Goal: Transaction & Acquisition: Download file/media

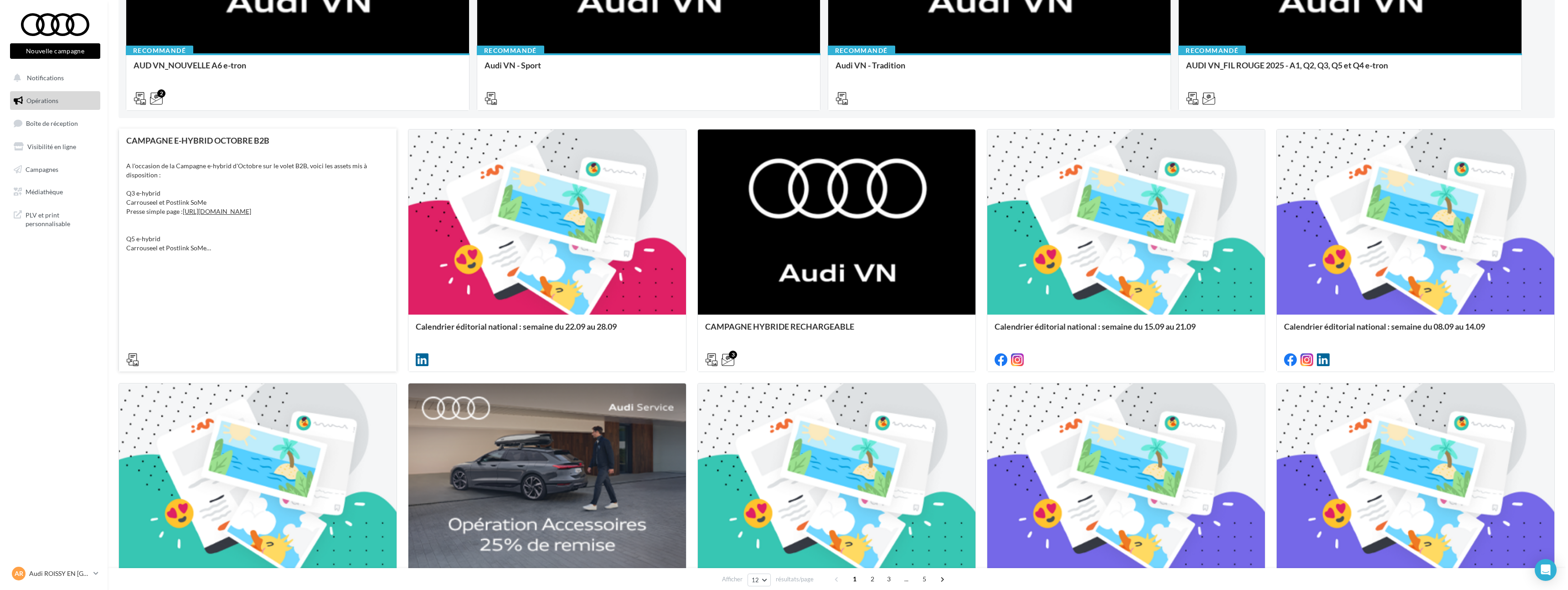
scroll to position [275, 0]
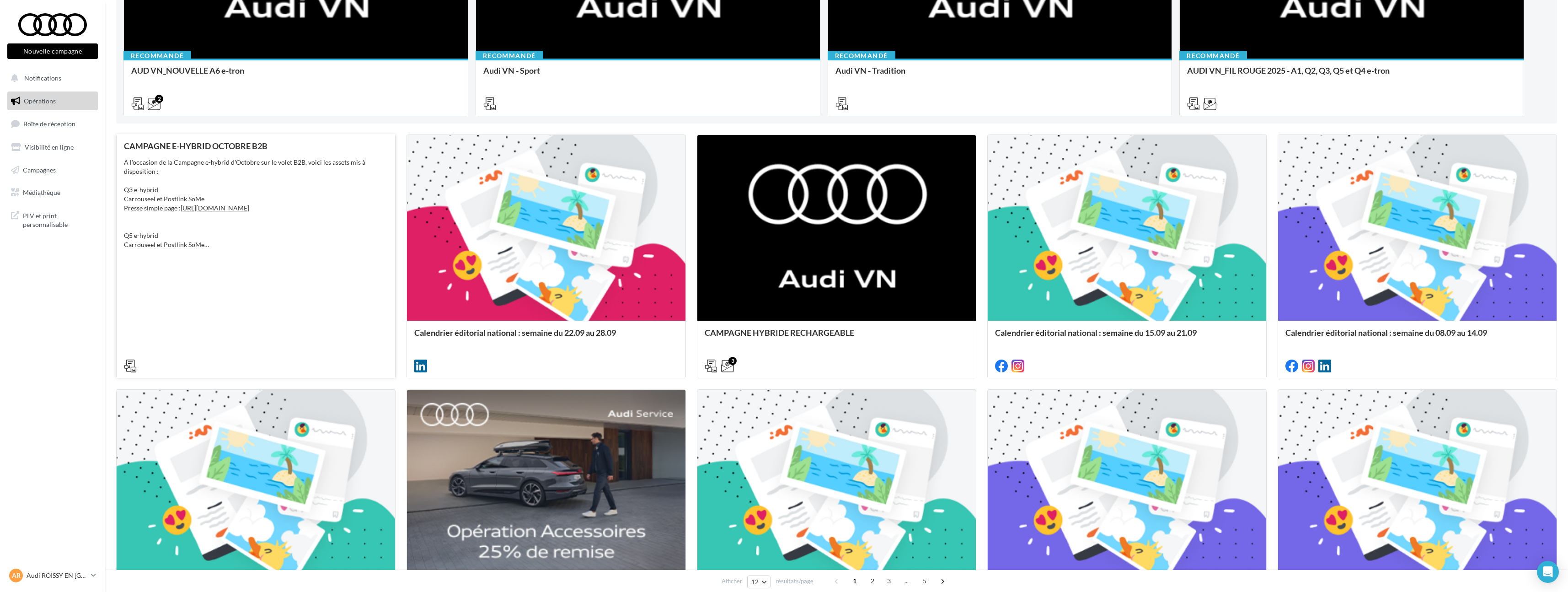
click at [297, 263] on div "CAMPAGNE E-HYBRID OCTOBRE B2B A l'occasion de la Campagne e-hybrid d'Octobre su…" at bounding box center [256, 255] width 264 height 228
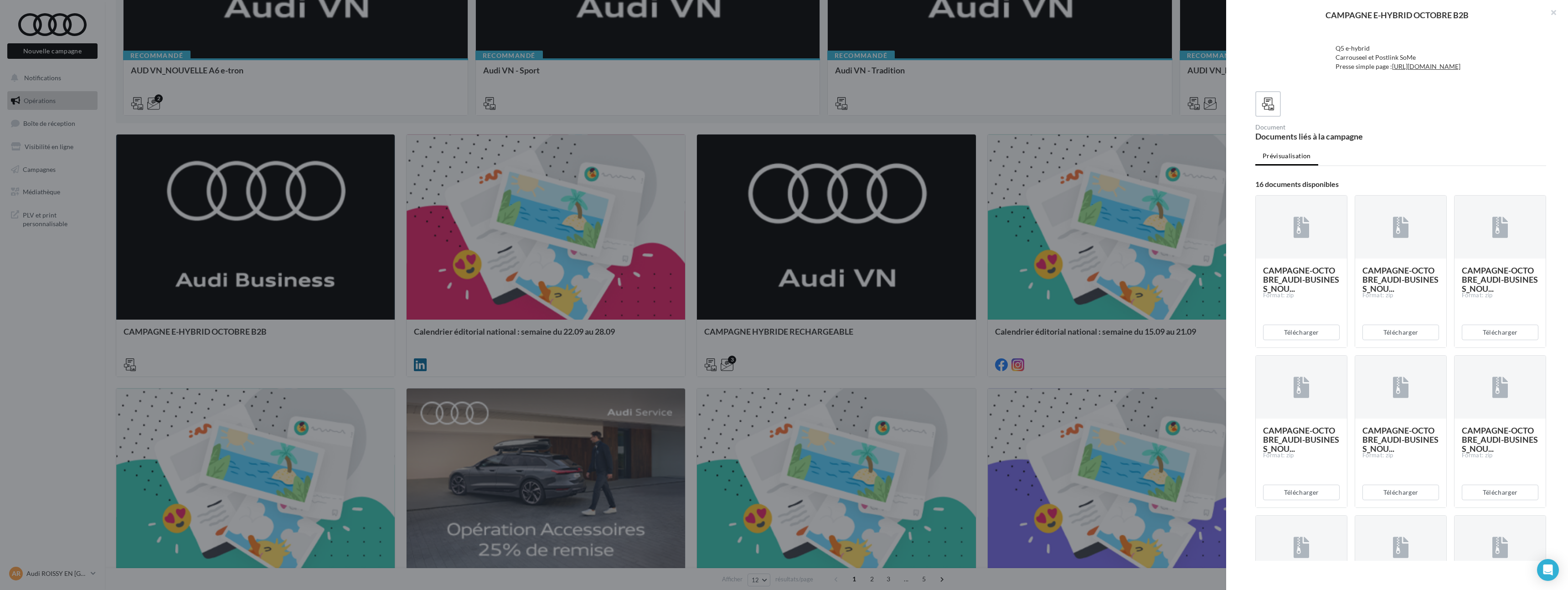
scroll to position [0, 0]
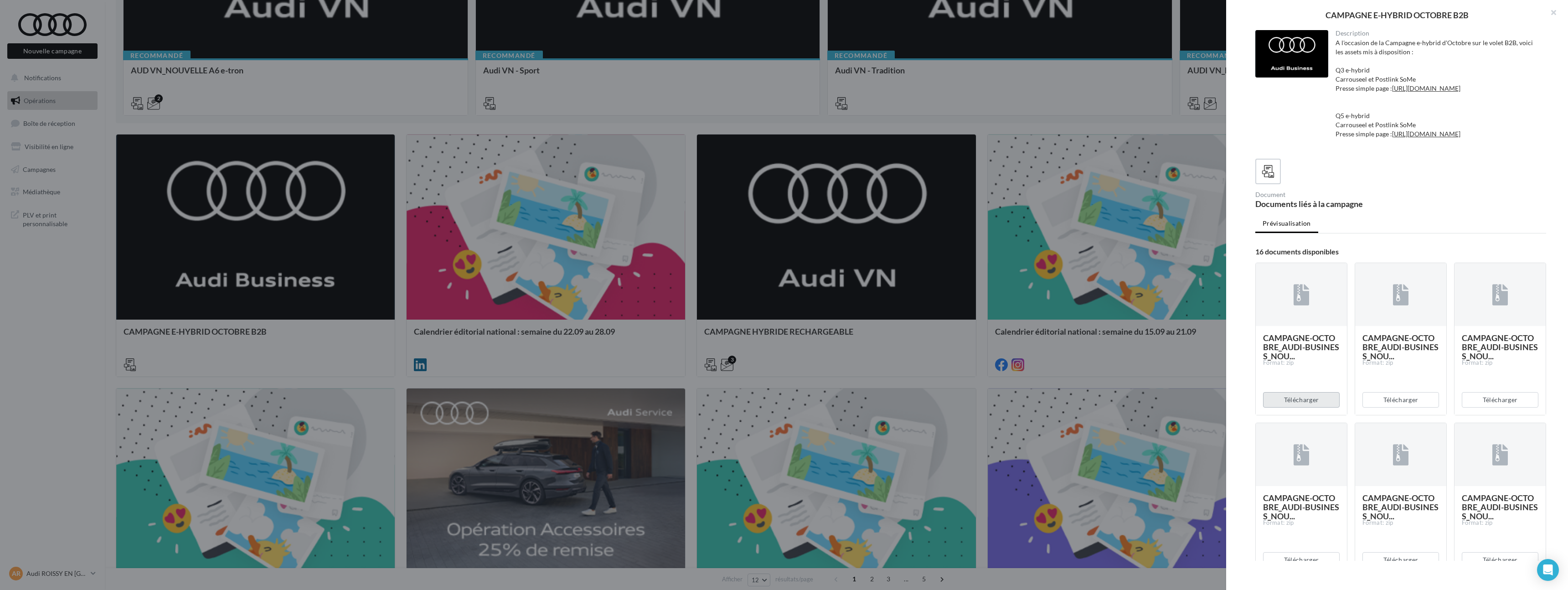
click at [1306, 407] on button "Télécharger" at bounding box center [1301, 399] width 77 height 15
click at [1404, 407] on button "Télécharger" at bounding box center [1401, 399] width 77 height 15
click at [1472, 407] on button "Télécharger" at bounding box center [1500, 399] width 77 height 15
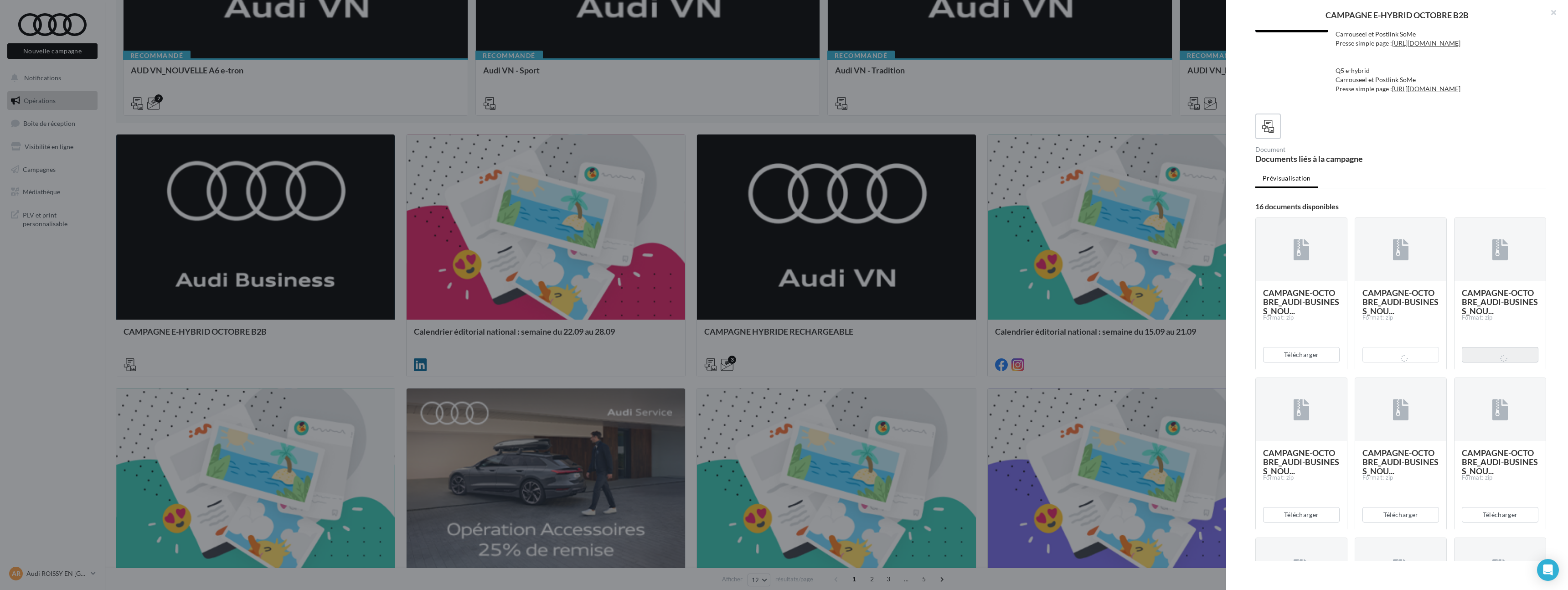
scroll to position [171, 0]
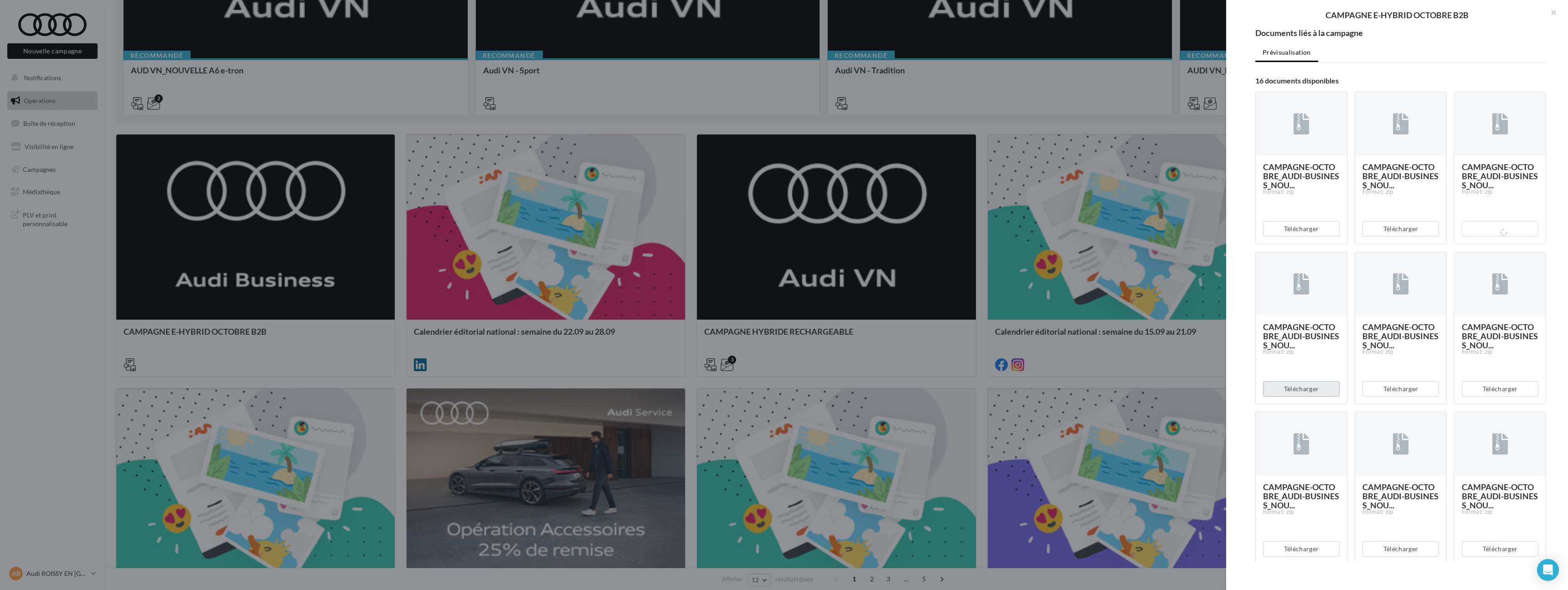
click at [1323, 396] on button "Télécharger" at bounding box center [1301, 388] width 77 height 15
click at [1400, 396] on button "Télécharger" at bounding box center [1401, 388] width 77 height 15
click at [1471, 396] on button "Télécharger" at bounding box center [1500, 388] width 77 height 15
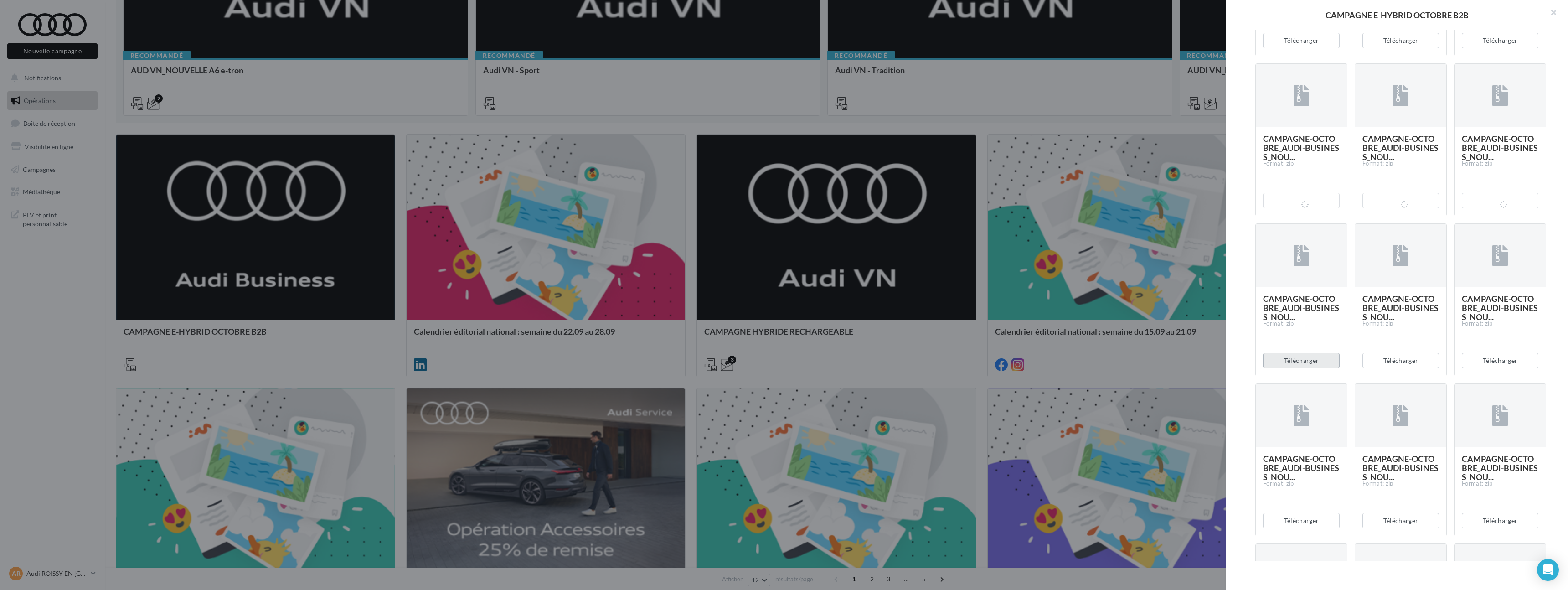
click at [1315, 368] on button "Télécharger" at bounding box center [1301, 360] width 77 height 15
click at [1405, 368] on button "Télécharger" at bounding box center [1401, 360] width 77 height 15
click at [1483, 368] on button "Télécharger" at bounding box center [1500, 360] width 77 height 15
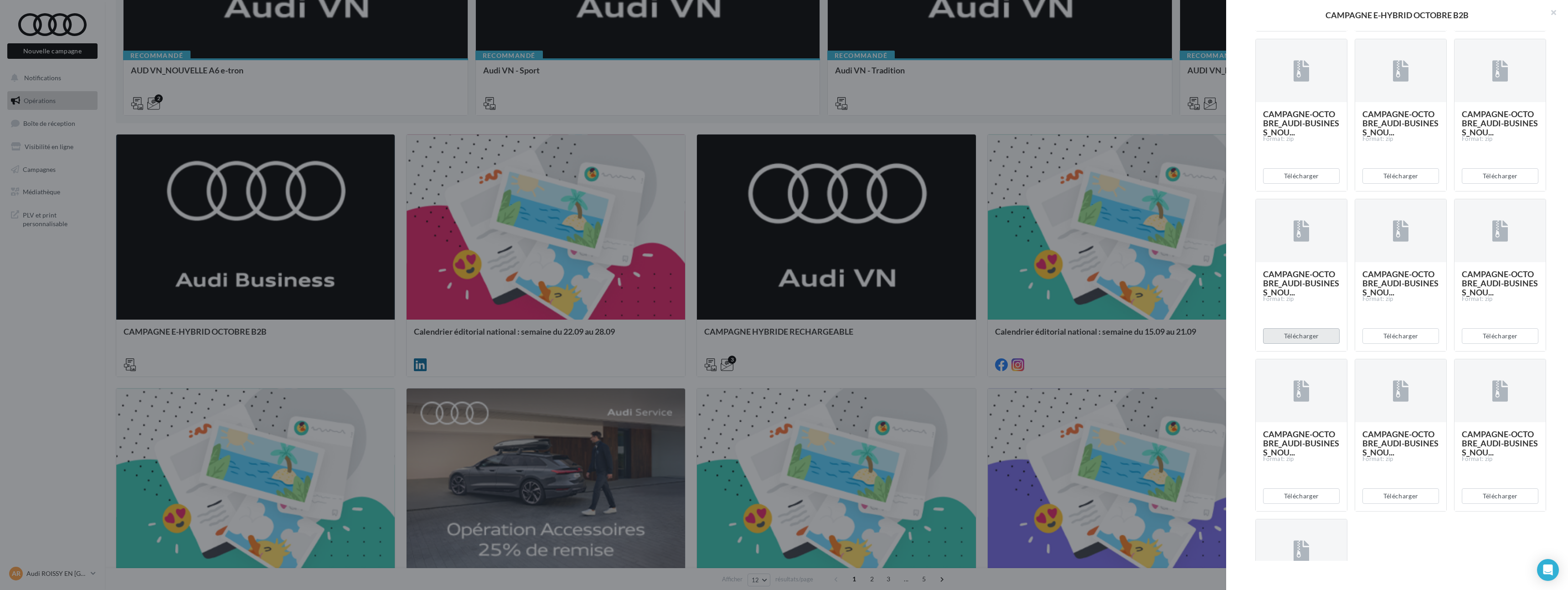
click at [1316, 344] on button "Télécharger" at bounding box center [1301, 335] width 77 height 15
click at [1393, 344] on button "Télécharger" at bounding box center [1401, 335] width 77 height 15
click at [1474, 344] on button "Télécharger" at bounding box center [1500, 335] width 77 height 15
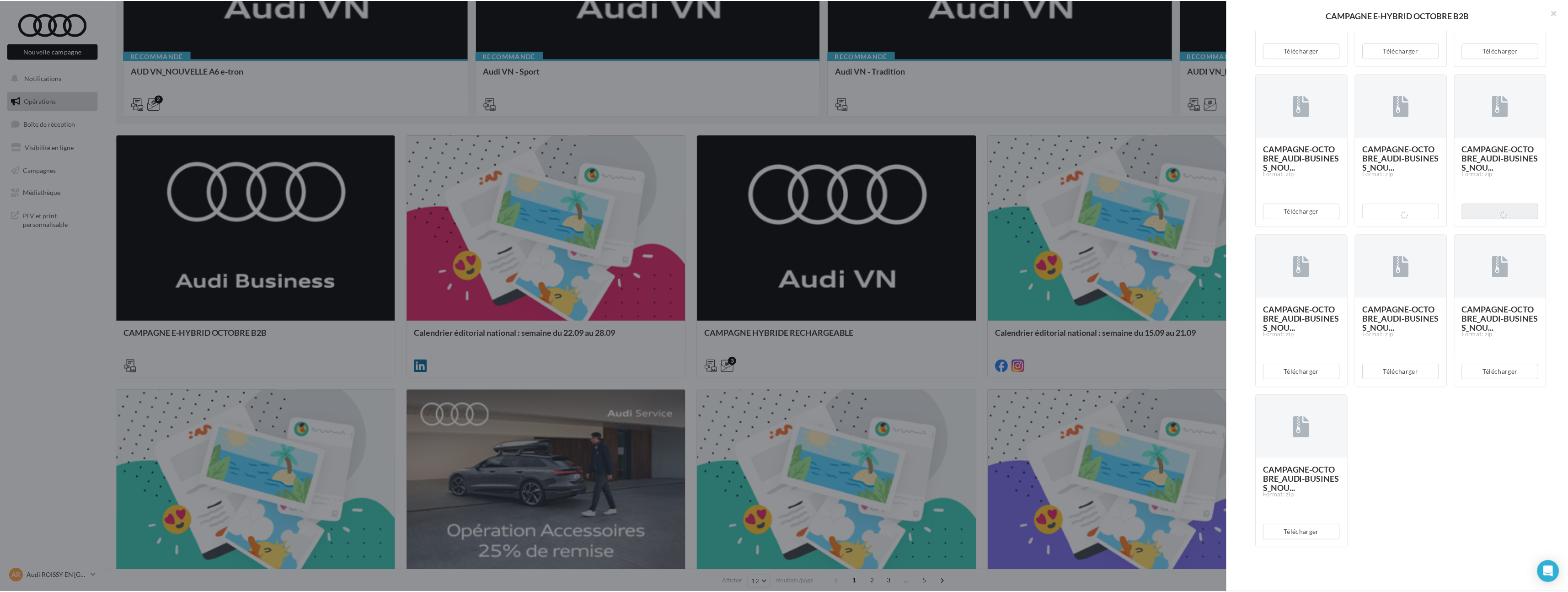
scroll to position [726, 0]
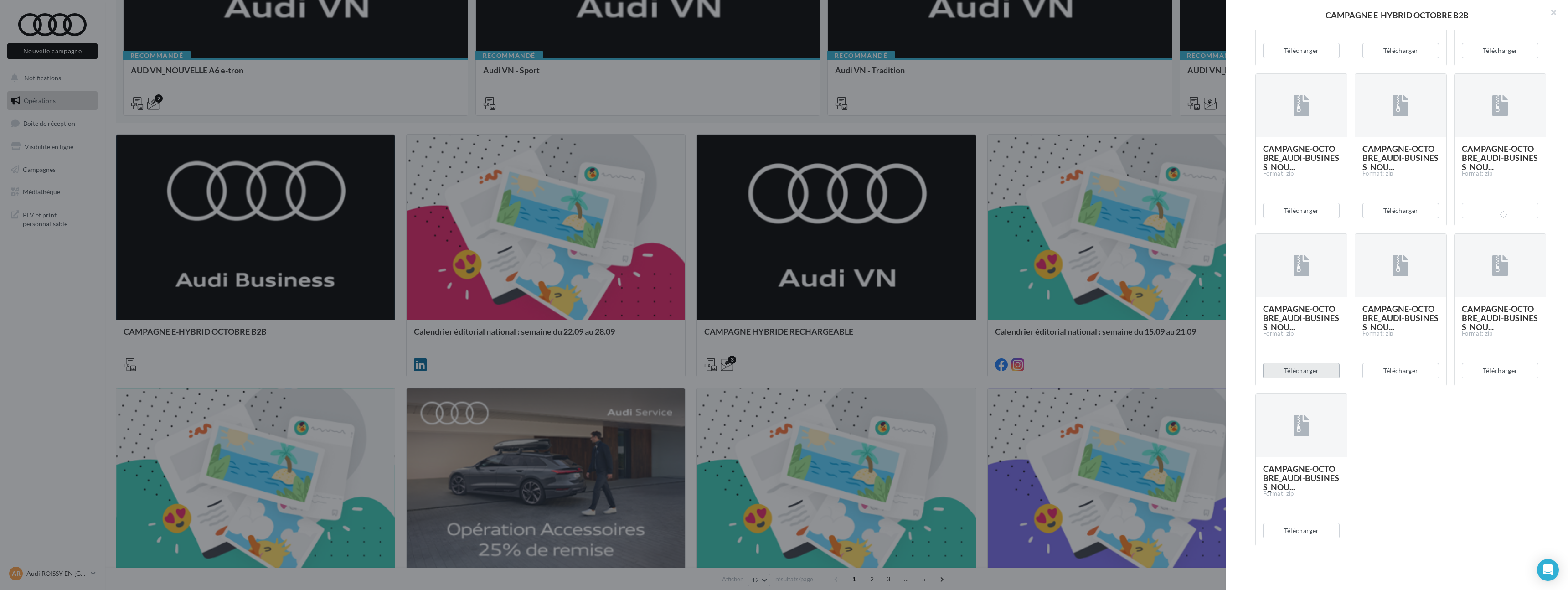
click at [1320, 368] on button "Télécharger" at bounding box center [1301, 370] width 77 height 15
click at [1407, 370] on button "Télécharger" at bounding box center [1401, 370] width 77 height 15
click at [1502, 370] on button "Télécharger" at bounding box center [1500, 370] width 77 height 15
click at [1313, 527] on button "Télécharger" at bounding box center [1301, 530] width 77 height 15
click at [1102, 394] on div at bounding box center [784, 295] width 1568 height 590
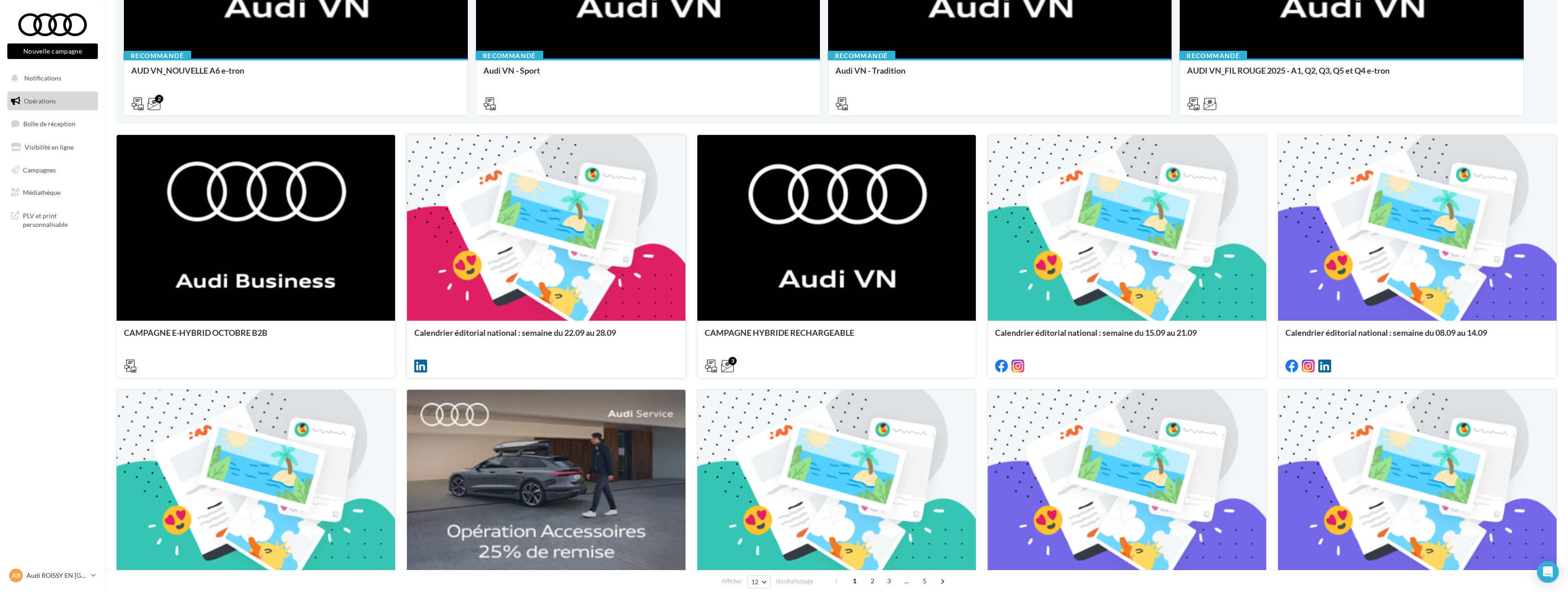
click at [525, 261] on div at bounding box center [546, 228] width 278 height 187
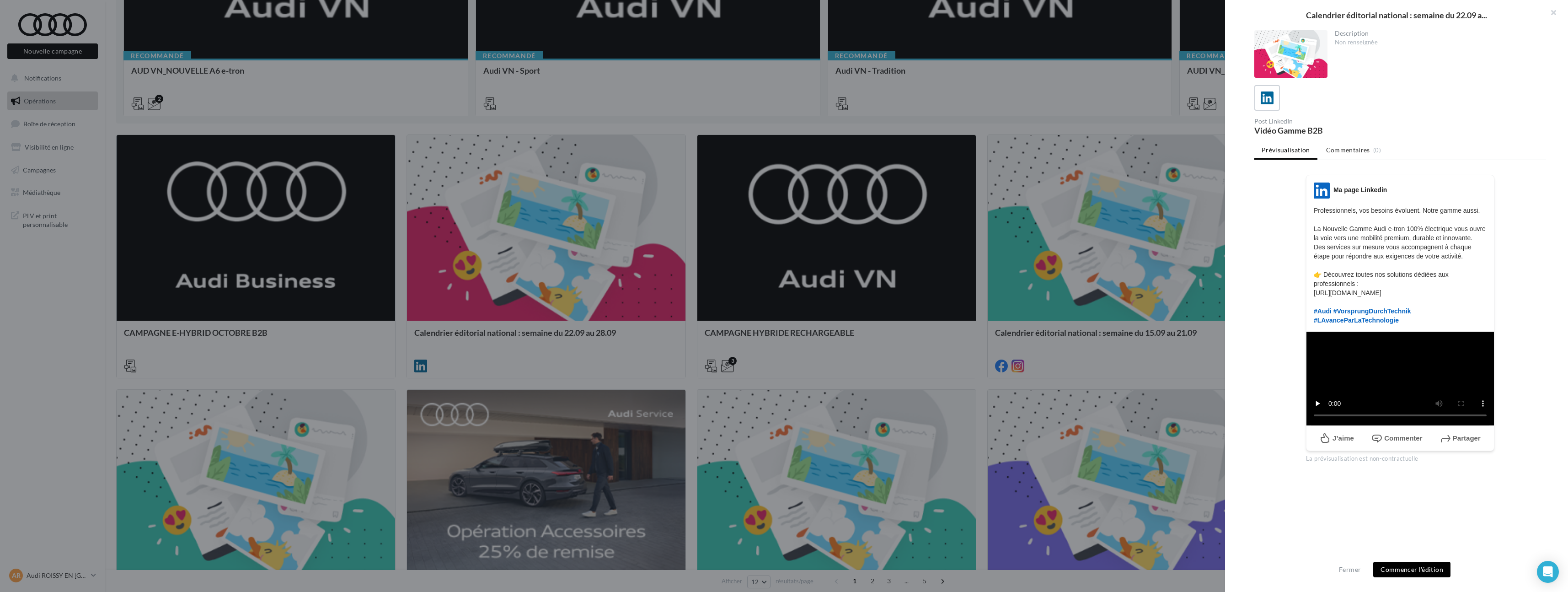
click at [1009, 301] on div at bounding box center [784, 296] width 1568 height 592
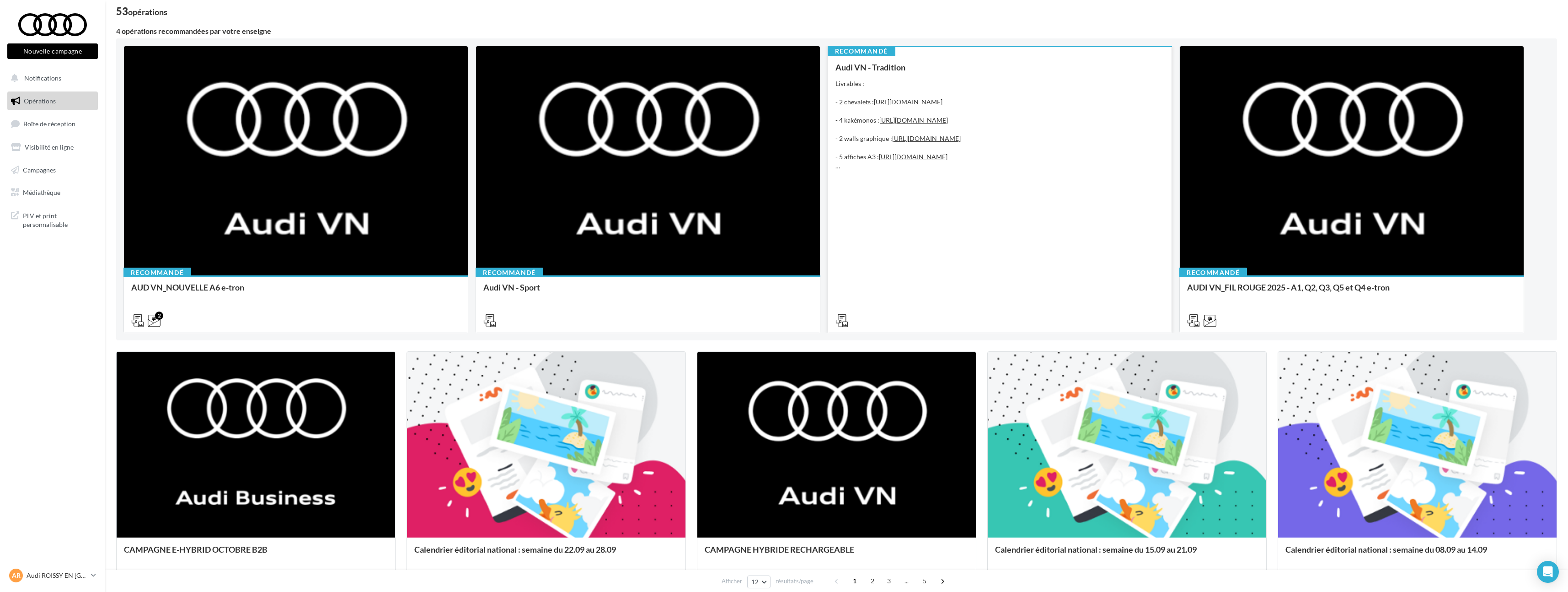
scroll to position [7, 0]
